Goal: Obtain resource: Obtain resource

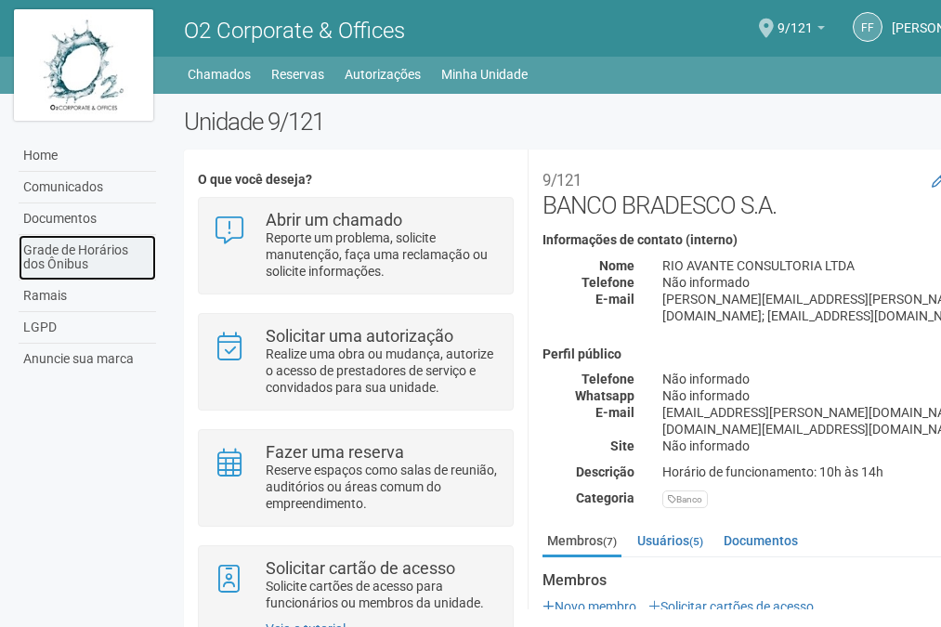
click at [85, 253] on link "Grade de Horários dos Ônibus" at bounding box center [88, 258] width 138 height 46
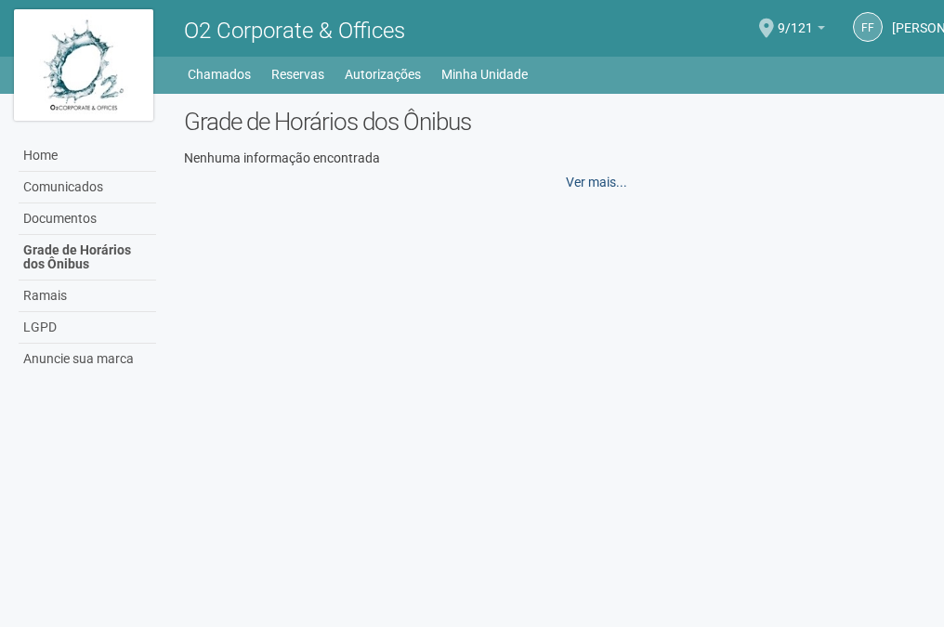
click at [602, 179] on link "Ver mais..." at bounding box center [596, 182] width 85 height 32
click at [67, 250] on link "Grade de Horários dos Ônibus" at bounding box center [88, 258] width 138 height 46
click at [81, 256] on link "Grade de Horários dos Ônibus" at bounding box center [88, 258] width 138 height 46
click at [481, 67] on link "Minha Unidade" at bounding box center [484, 74] width 86 height 26
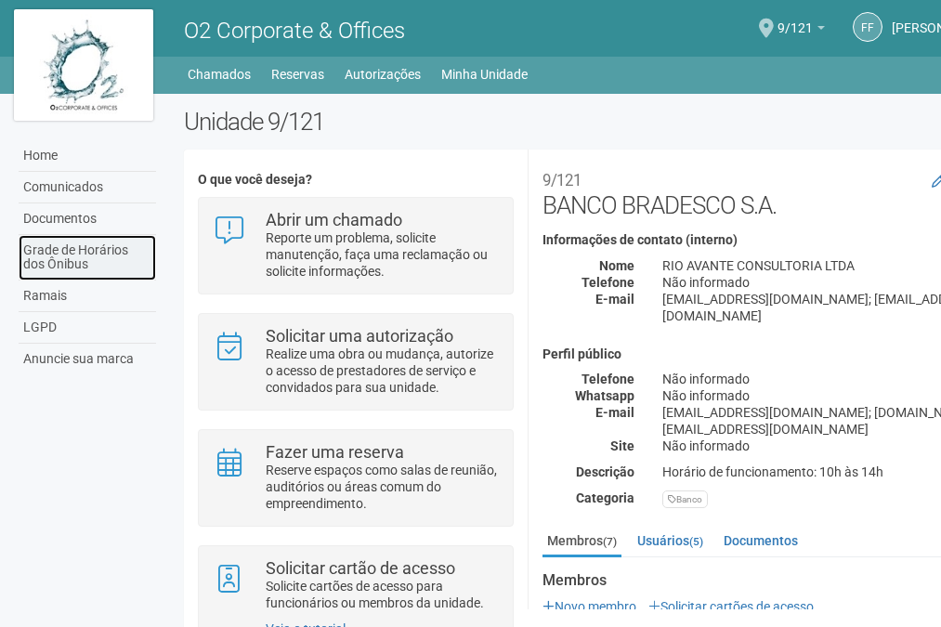
click at [46, 255] on link "Grade de Horários dos Ônibus" at bounding box center [88, 258] width 138 height 46
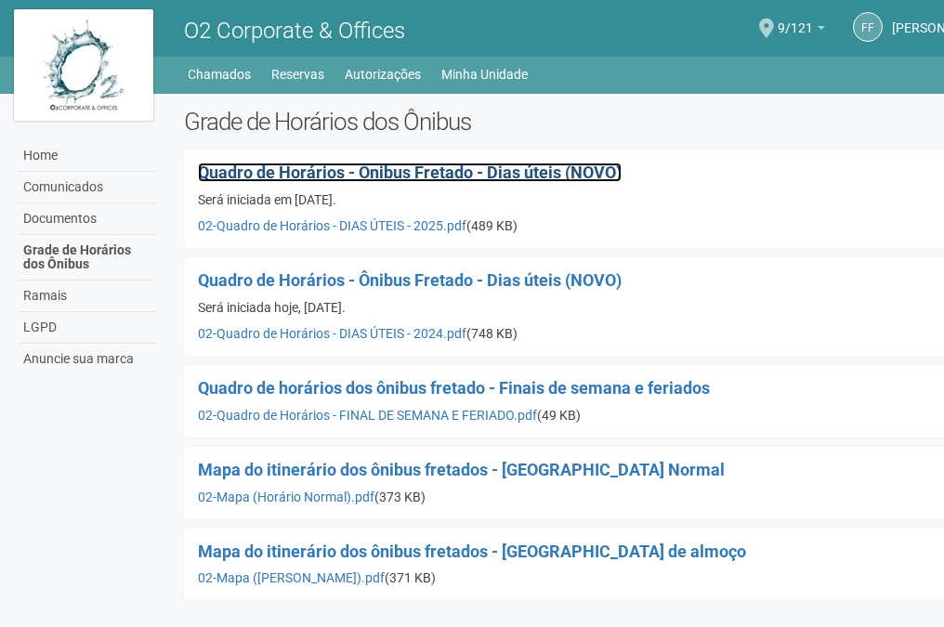
click at [285, 167] on span "Quadro de Horários - Ônibus Fretado - Dias úteis (NOVO)" at bounding box center [410, 173] width 424 height 20
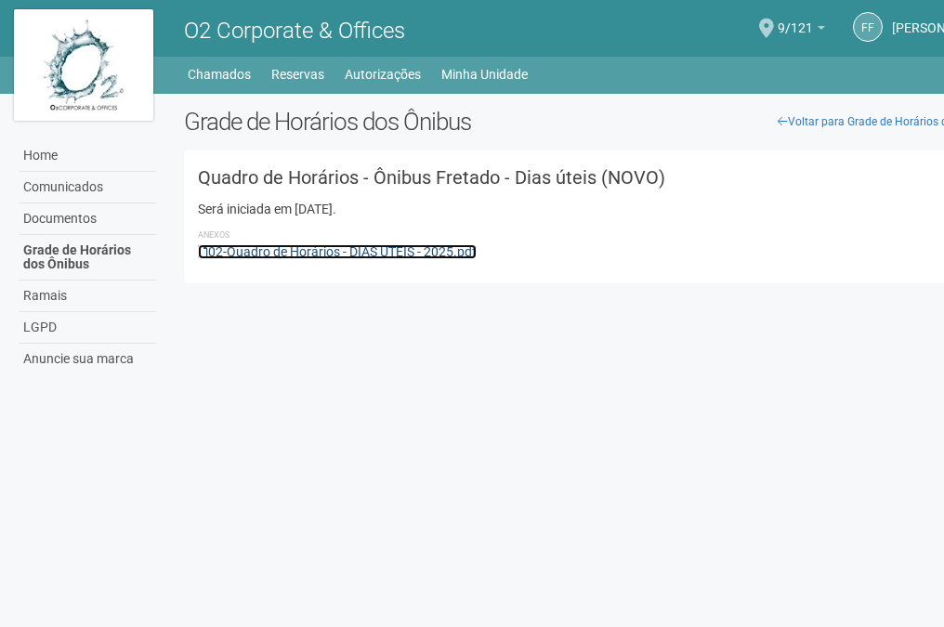
click at [268, 248] on link "02-Quadro de Horários - DIAS ÚTEIS - 2025.pdf" at bounding box center [337, 251] width 279 height 15
